Goal: Navigation & Orientation: Understand site structure

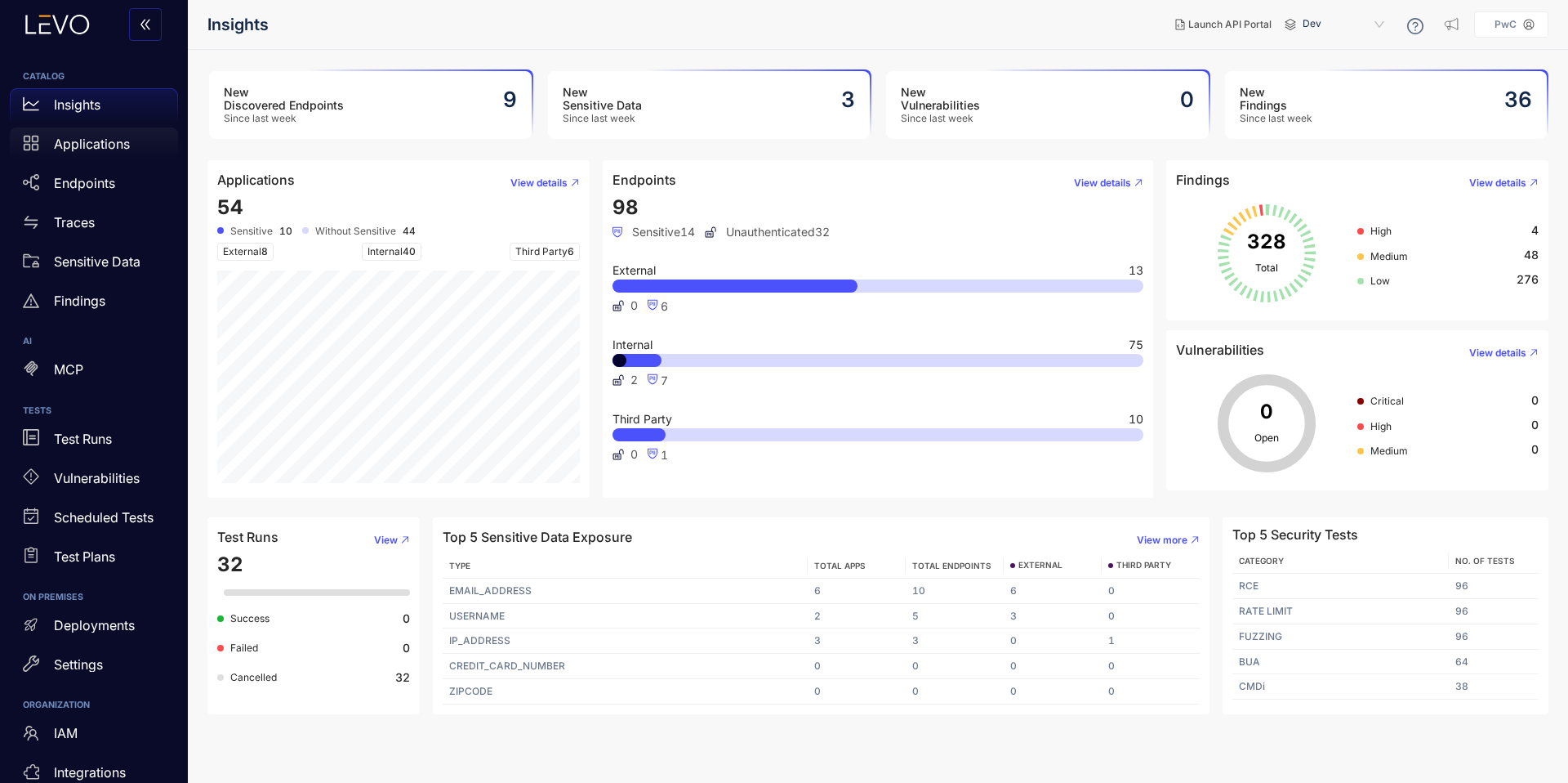
click at [120, 149] on p "Applications" at bounding box center [92, 144] width 76 height 15
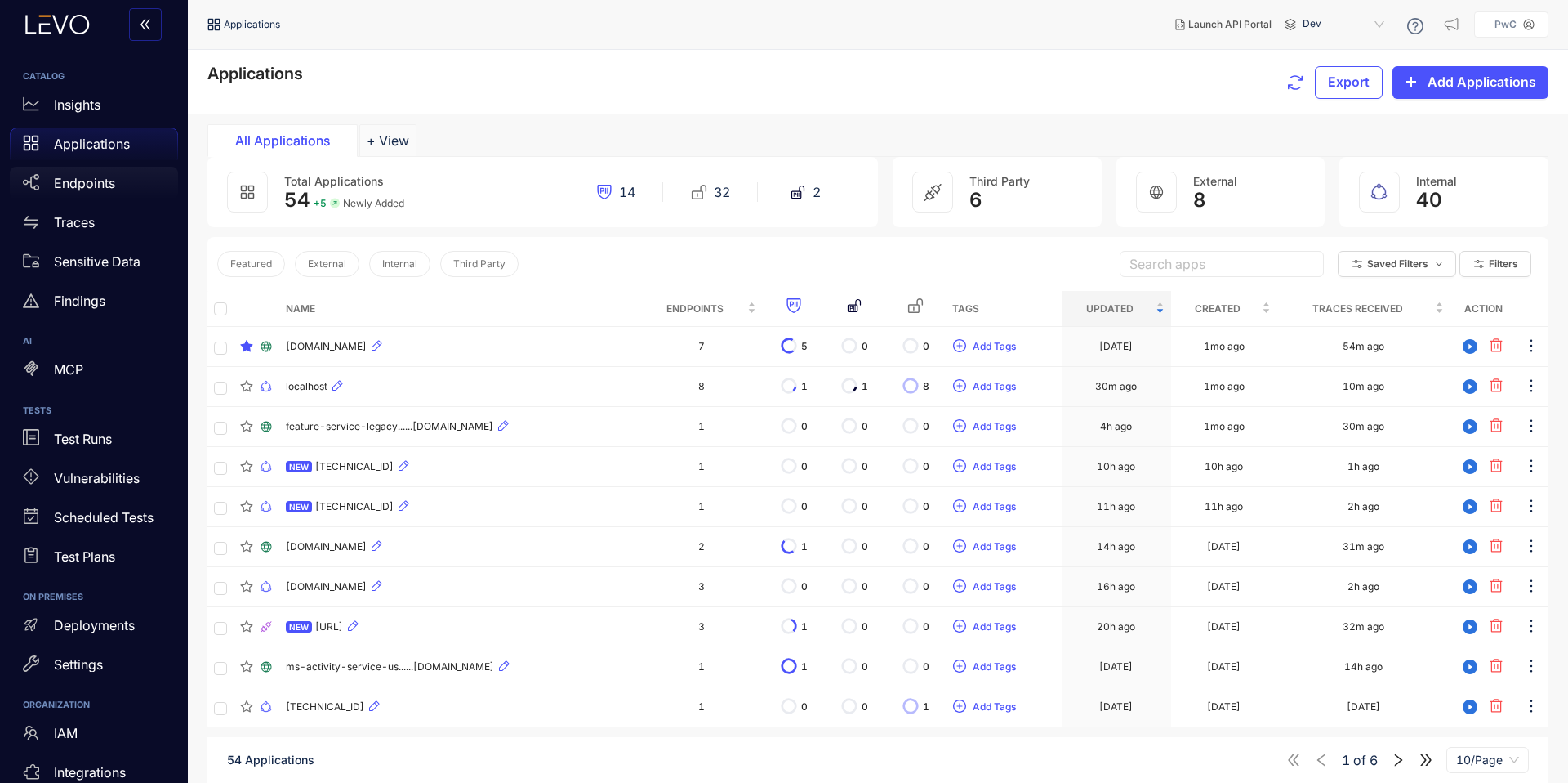
click at [106, 180] on p "Endpoints" at bounding box center [85, 183] width 62 height 15
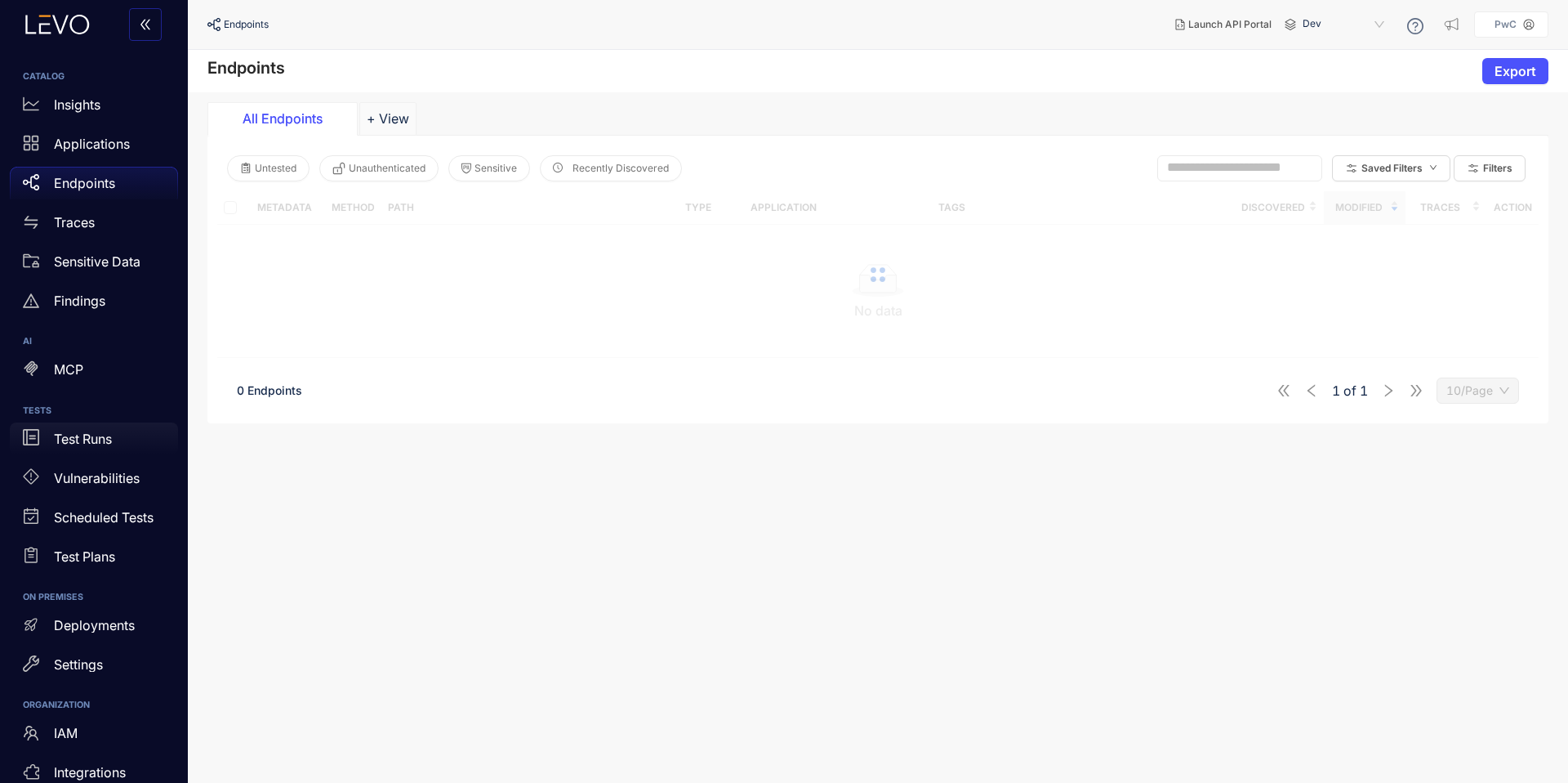
click at [81, 432] on p "Test Runs" at bounding box center [83, 439] width 58 height 15
